Goal: Complete application form

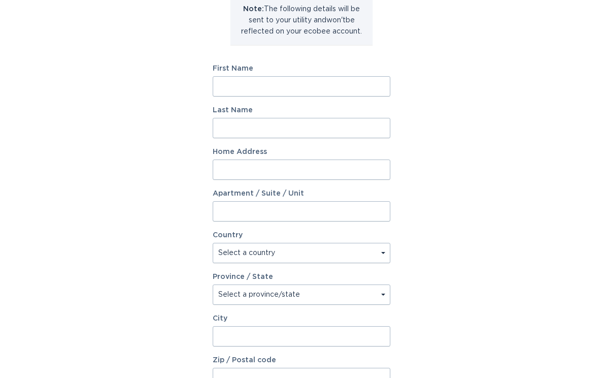
scroll to position [131, 0]
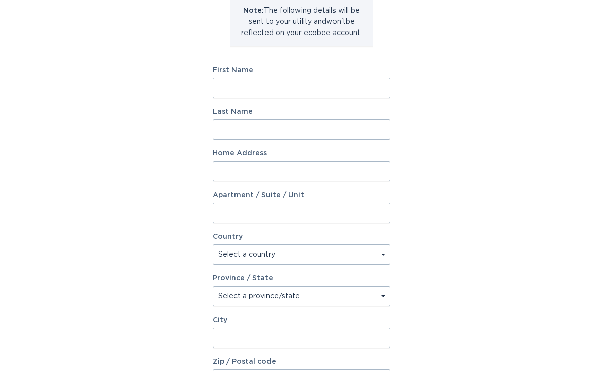
click at [300, 96] on input "First Name" at bounding box center [302, 88] width 178 height 20
type input "M"
type input "[PERSON_NAME]"
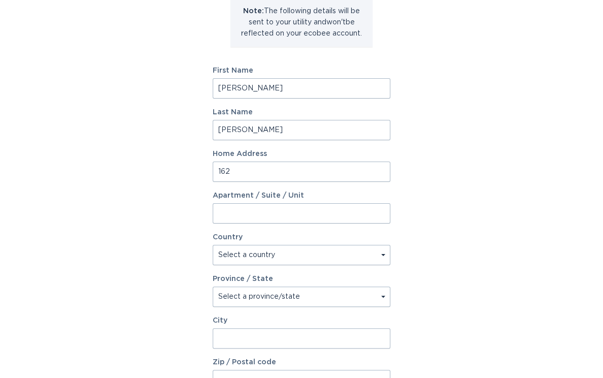
type input "1620"
type input "[STREET_ADDRESS]"
select select "US"
type input "[STREET_ADDRESS]"
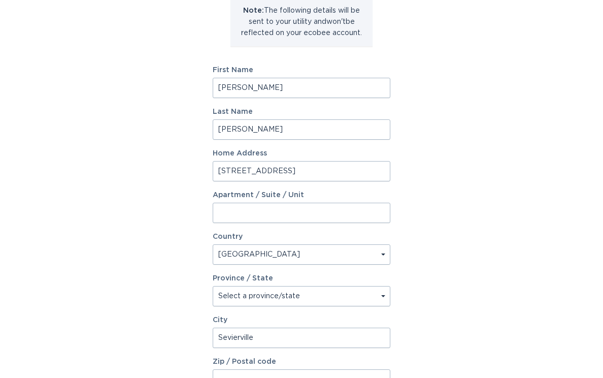
type input "Sevierville"
type input "37862"
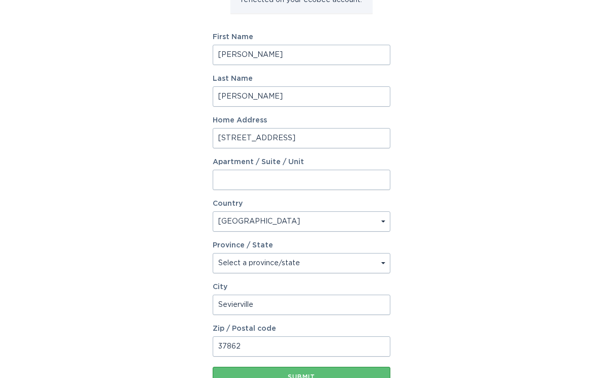
scroll to position [177, 0]
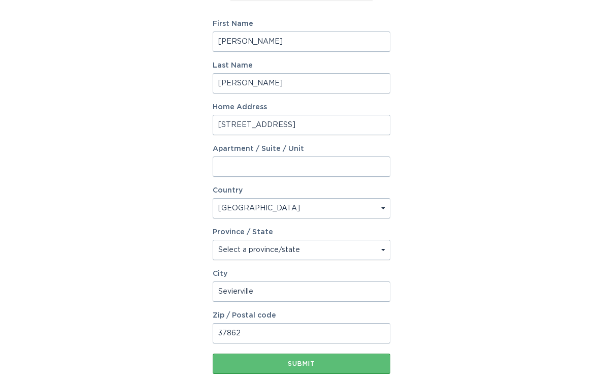
click at [386, 250] on select "Select a province/state [US_STATE] [US_STATE] [US_STATE] [US_STATE] [US_STATE] …" at bounding box center [302, 250] width 178 height 20
select select "TN"
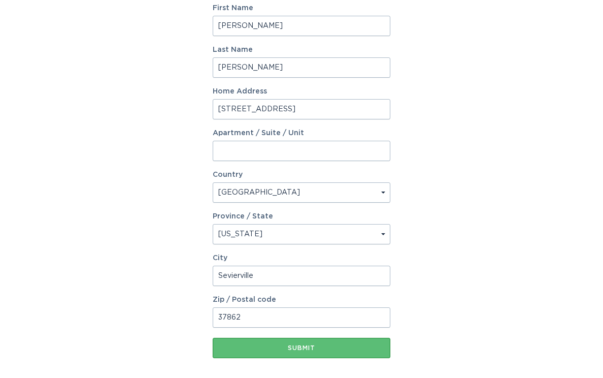
scroll to position [192, 0]
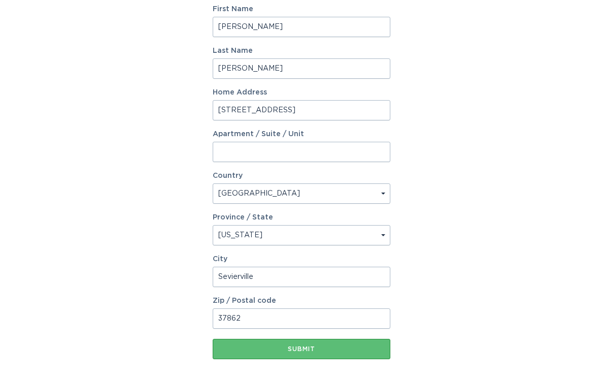
click at [356, 355] on button "Submit" at bounding box center [302, 349] width 178 height 20
